Goal: Information Seeking & Learning: Learn about a topic

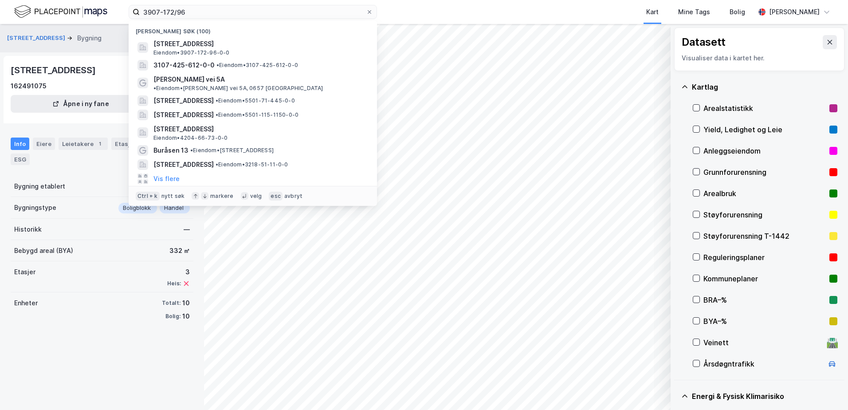
click at [0, 16] on html "3907-172/96 Nylige søk ([GEOGRAPHIC_DATA][STREET_ADDRESS] • 3907-172-96-0-0 310…" at bounding box center [424, 205] width 848 height 410
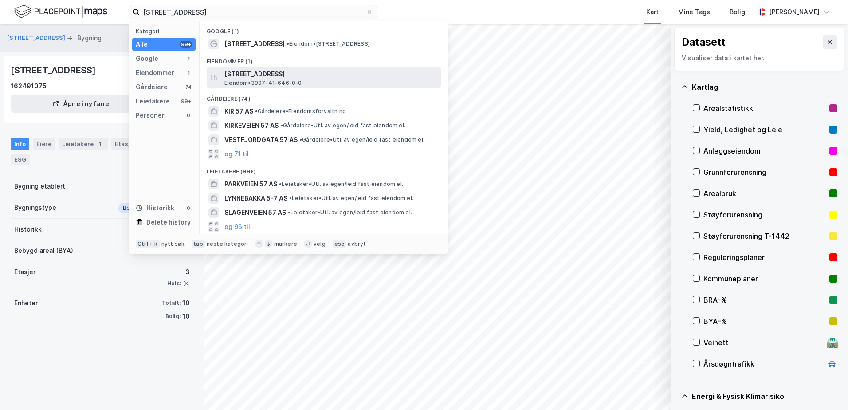
click at [256, 67] on div "[STREET_ADDRESS] Eiendom • 3907-41-646-0-0" at bounding box center [324, 77] width 234 height 21
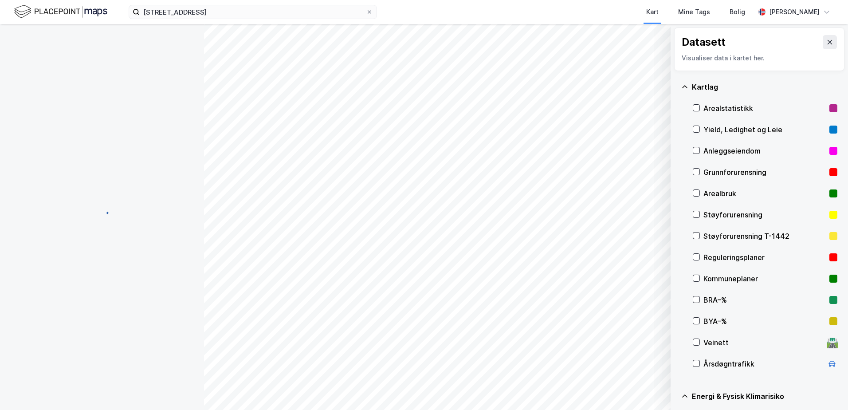
scroll to position [73, 0]
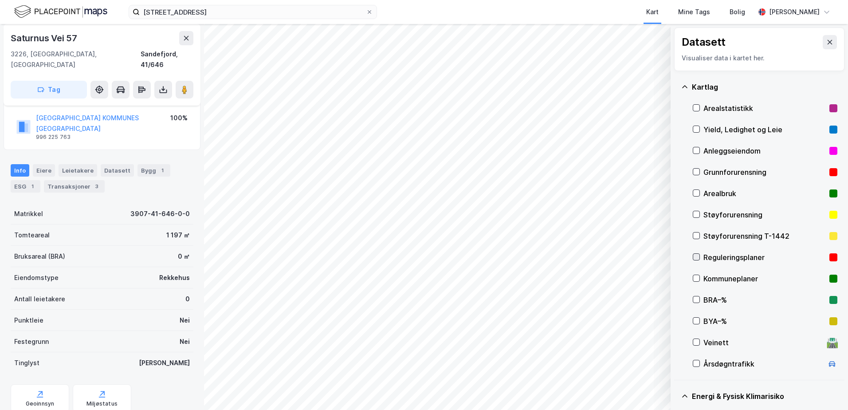
click at [698, 258] on icon at bounding box center [696, 257] width 6 height 6
click at [627, 389] on button "Vis" at bounding box center [625, 387] width 74 height 14
click at [622, 366] on icon at bounding box center [620, 367] width 7 height 7
click at [693, 275] on icon at bounding box center [696, 278] width 6 height 6
click at [652, 365] on icon at bounding box center [652, 367] width 7 height 7
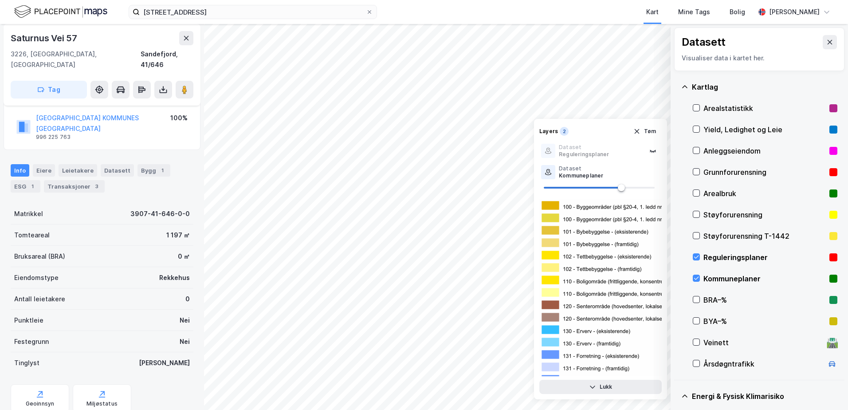
drag, startPoint x: 694, startPoint y: 253, endPoint x: 699, endPoint y: 267, distance: 14.9
click at [694, 253] on div "Reguleringsplaner" at bounding box center [765, 257] width 145 height 21
click at [700, 274] on div "Kommuneplaner" at bounding box center [765, 278] width 145 height 21
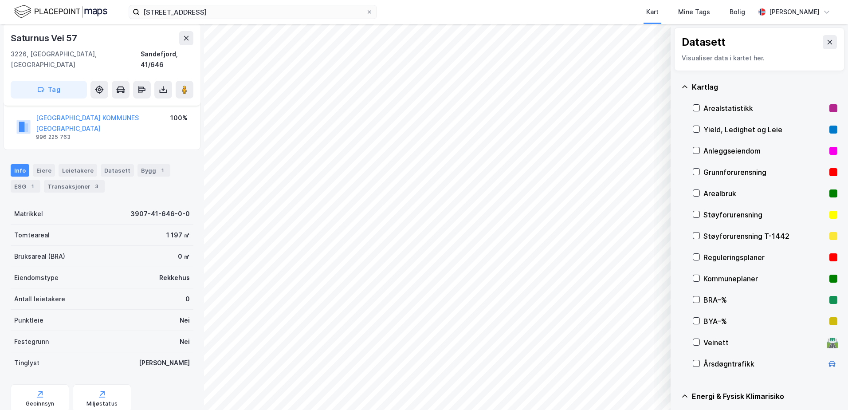
click at [684, 85] on icon at bounding box center [684, 86] width 7 height 7
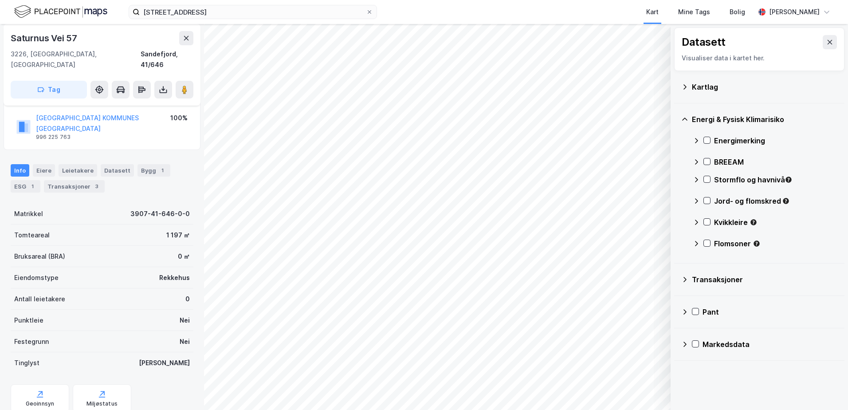
click at [705, 175] on div "Stormflo og havnivå" at bounding box center [765, 183] width 145 height 21
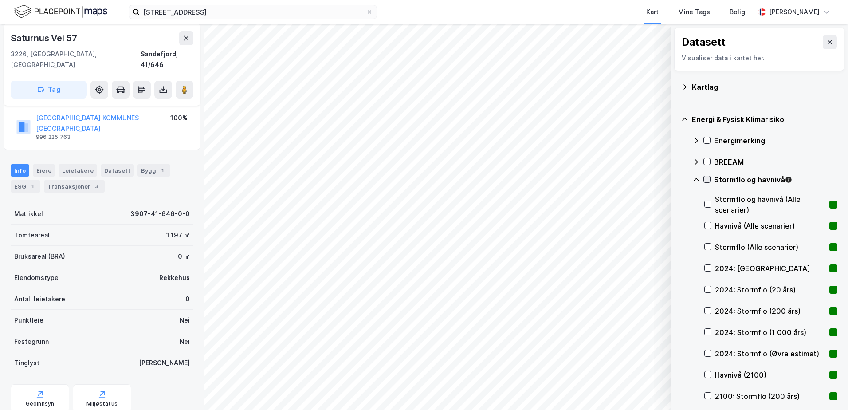
click at [707, 178] on icon at bounding box center [707, 179] width 6 height 6
click at [706, 178] on icon at bounding box center [707, 179] width 6 height 6
click at [699, 181] on icon at bounding box center [696, 179] width 7 height 7
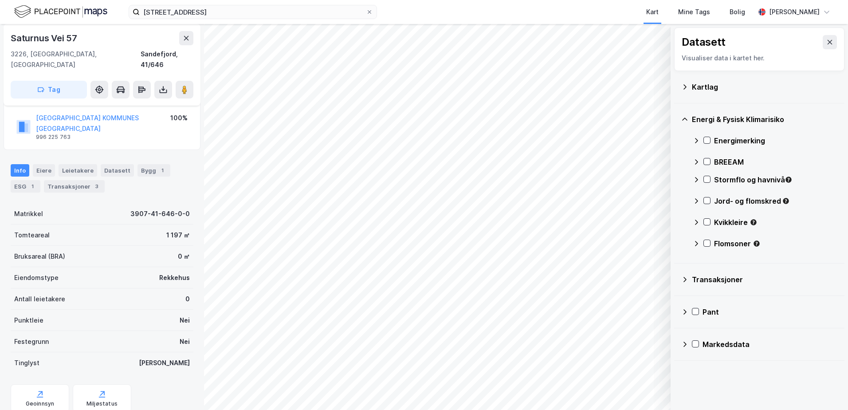
click at [705, 196] on div "Jord- og flomskred" at bounding box center [765, 204] width 145 height 21
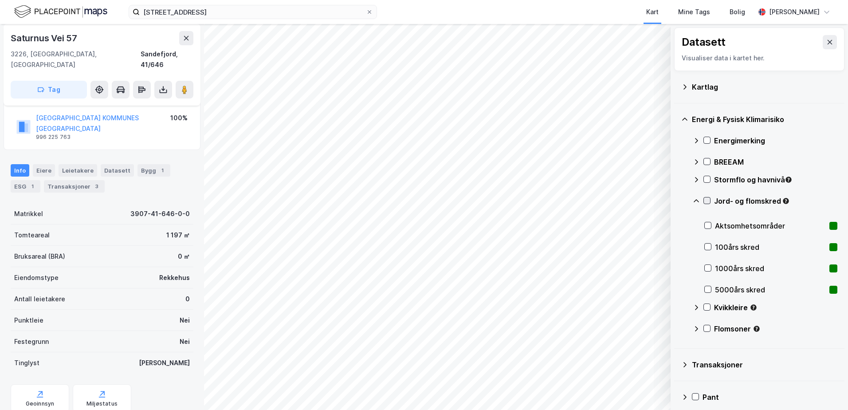
click at [706, 197] on div at bounding box center [706, 200] width 7 height 7
click at [698, 200] on icon at bounding box center [696, 200] width 7 height 7
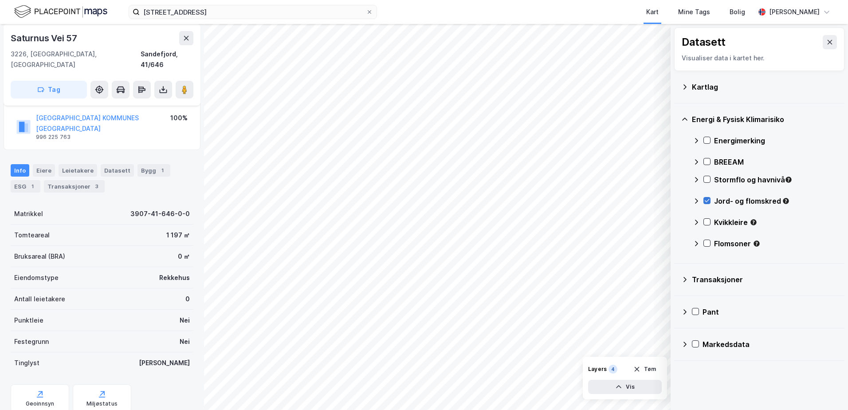
click at [709, 200] on icon at bounding box center [707, 200] width 5 height 3
click at [706, 222] on icon at bounding box center [707, 221] width 5 height 3
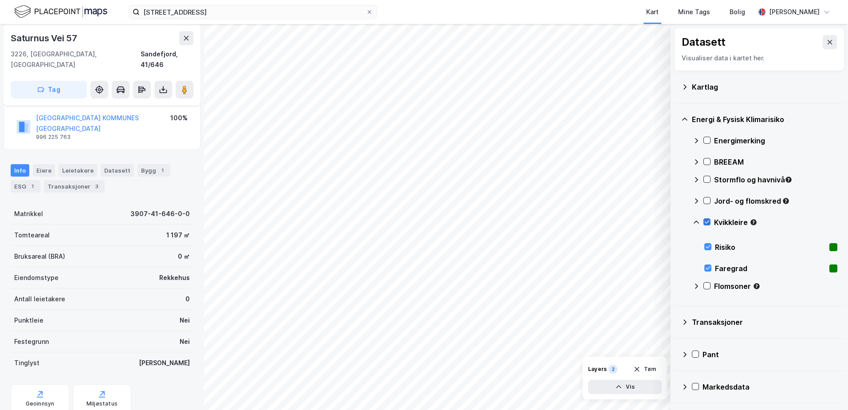
drag, startPoint x: 697, startPoint y: 220, endPoint x: 706, endPoint y: 220, distance: 9.3
click at [697, 220] on icon at bounding box center [696, 222] width 7 height 7
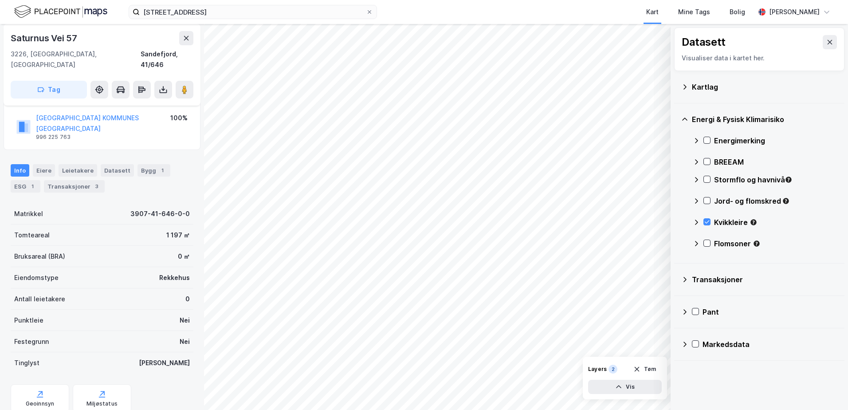
click at [707, 217] on div "Kvikkleire" at bounding box center [765, 225] width 145 height 21
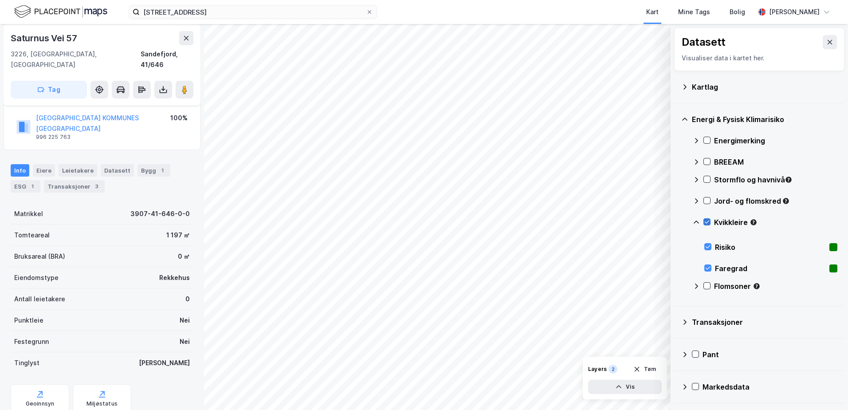
click at [708, 221] on icon at bounding box center [707, 222] width 6 height 6
click at [705, 219] on icon at bounding box center [707, 222] width 6 height 6
click at [698, 222] on icon at bounding box center [696, 221] width 5 height 3
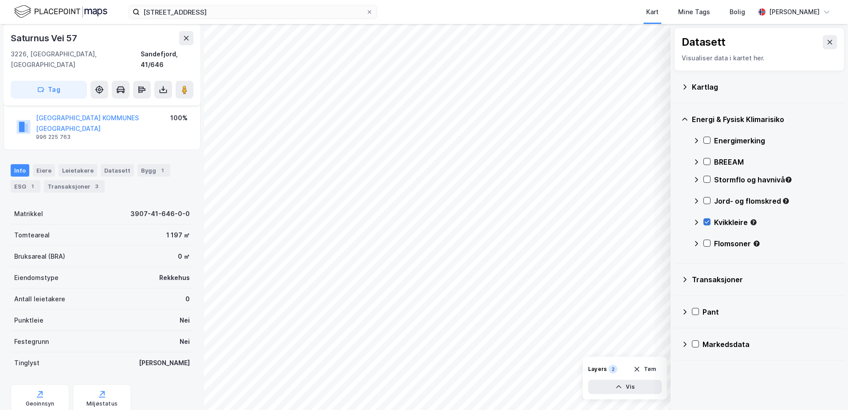
click at [708, 222] on icon at bounding box center [707, 221] width 5 height 3
click at [707, 243] on icon at bounding box center [707, 243] width 6 height 6
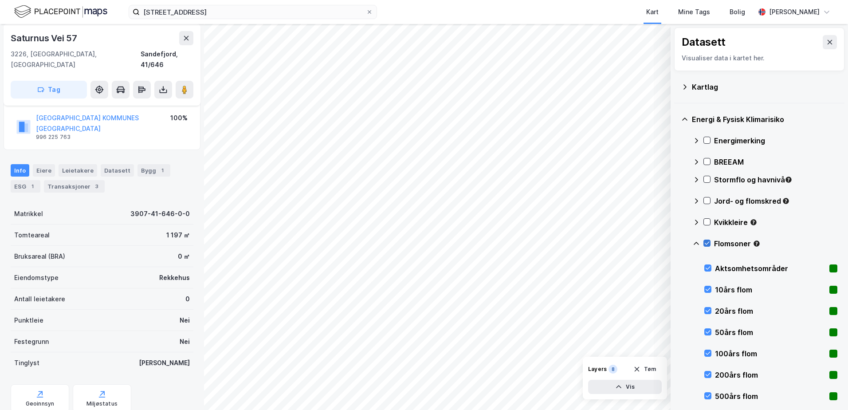
click at [706, 241] on icon at bounding box center [707, 243] width 6 height 6
click at [697, 244] on icon at bounding box center [696, 243] width 7 height 7
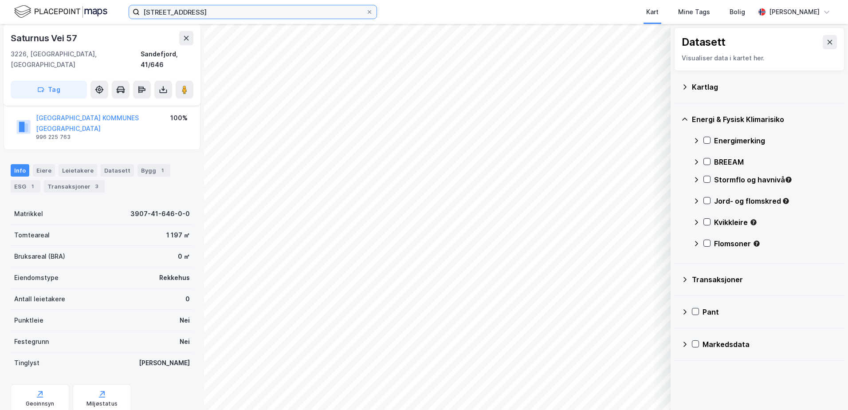
click at [208, 11] on input "[STREET_ADDRESS]" at bounding box center [253, 11] width 226 height 13
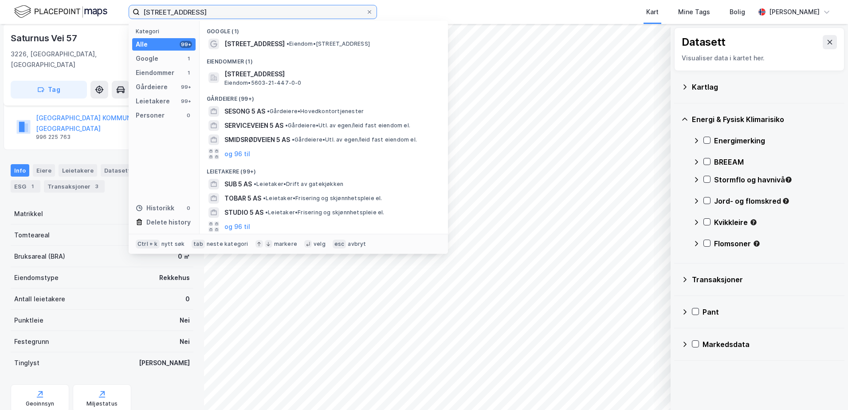
type input "[STREET_ADDRESS]"
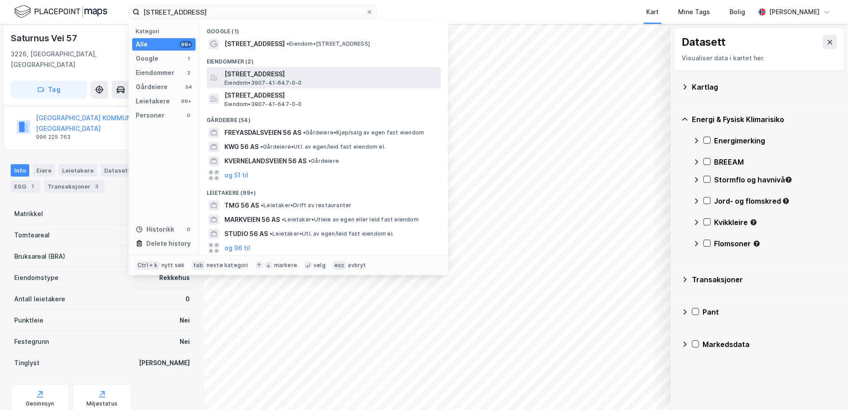
click at [286, 77] on span "[STREET_ADDRESS]" at bounding box center [330, 74] width 213 height 11
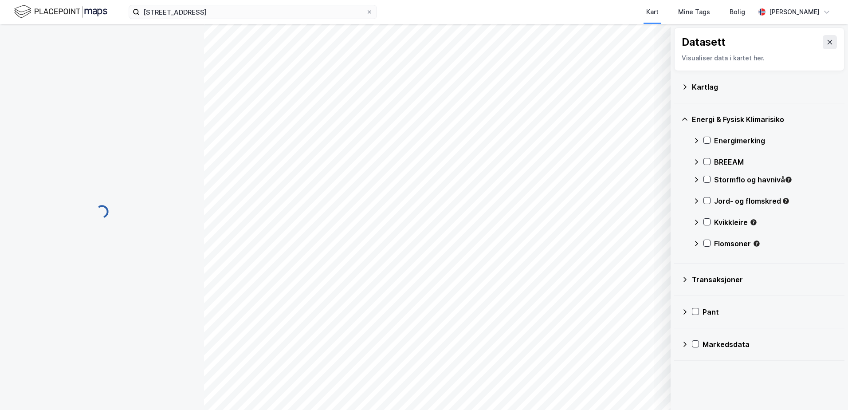
scroll to position [73, 0]
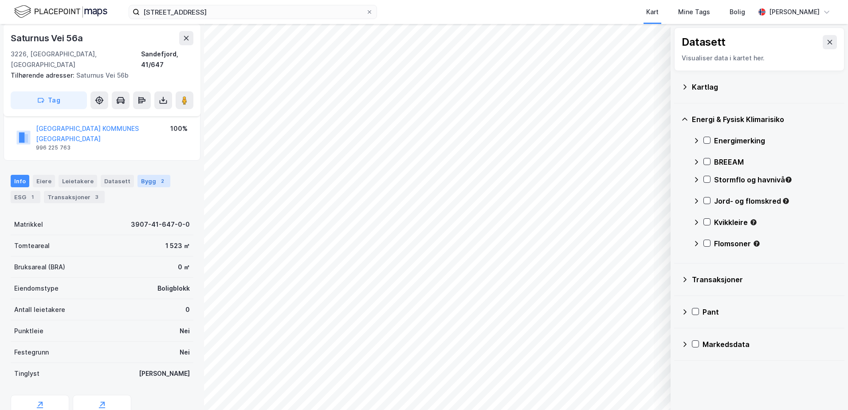
click at [145, 175] on div "Bygg 2" at bounding box center [153, 181] width 33 height 12
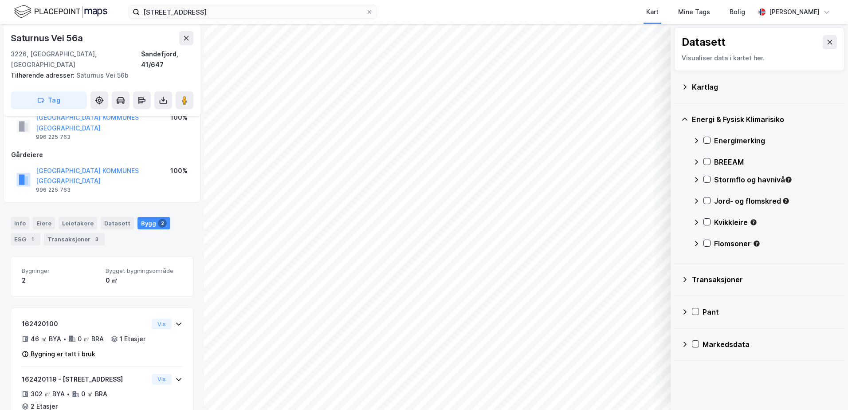
scroll to position [19, 0]
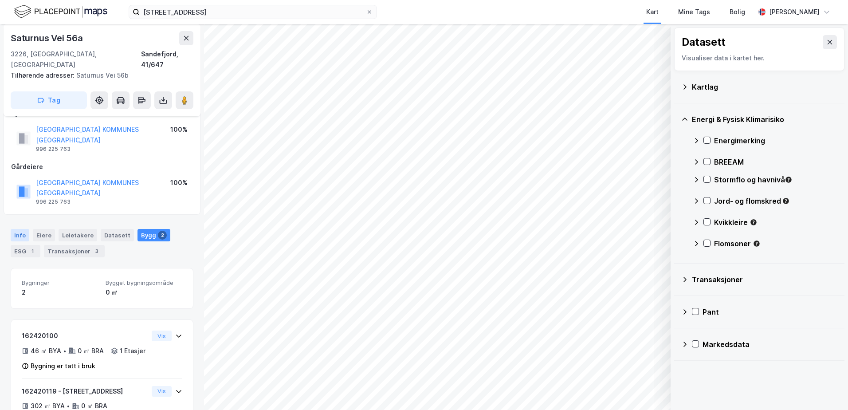
click at [20, 229] on div "Info" at bounding box center [20, 235] width 19 height 12
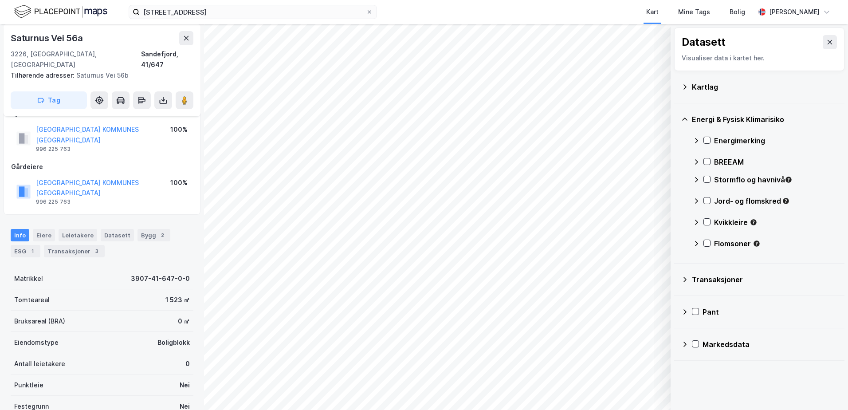
scroll to position [19, 0]
click at [158, 231] on div "2" at bounding box center [162, 235] width 9 height 9
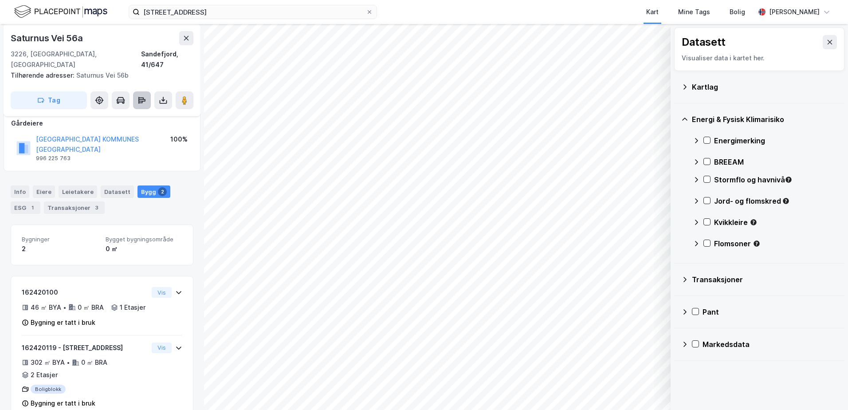
scroll to position [63, 0]
